Goal: Task Accomplishment & Management: Manage account settings

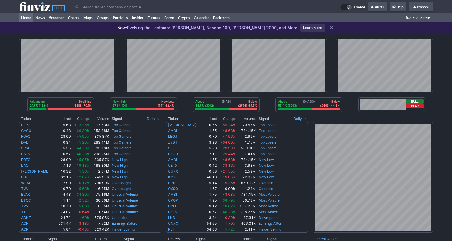
scroll to position [118, 0]
click at [128, 17] on link "Portfolio" at bounding box center [120, 17] width 19 height 9
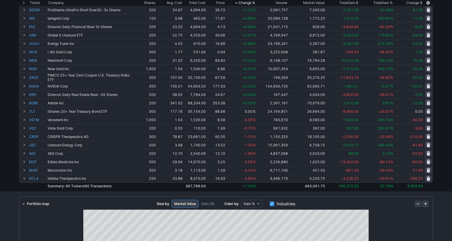
scroll to position [42, 0]
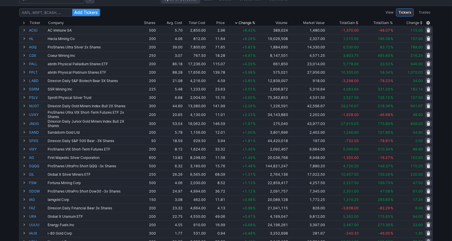
click at [444, 158] on div "Add Tickers View Tickers Trades Ticker Company Shares Avg. Cost Total Cost Pric…" at bounding box center [226, 190] width 452 height 368
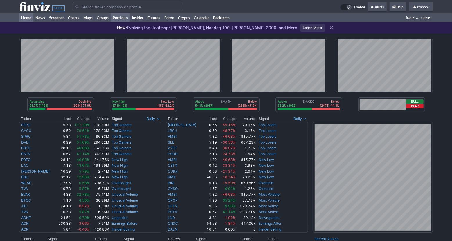
click at [128, 21] on link "Portfolio" at bounding box center [120, 17] width 19 height 9
